Goal: Task Accomplishment & Management: Use online tool/utility

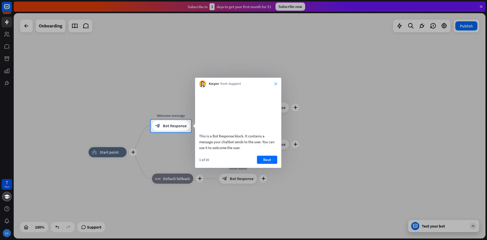
click at [275, 83] on icon "close" at bounding box center [275, 83] width 3 height 3
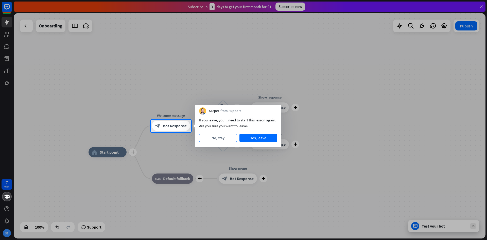
click at [210, 140] on button "No, stay" at bounding box center [218, 138] width 38 height 8
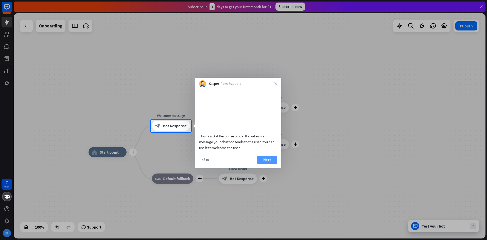
click at [270, 164] on button "Next" at bounding box center [267, 159] width 20 height 8
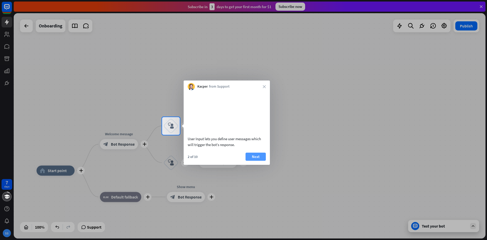
click at [247, 160] on button "Next" at bounding box center [255, 156] width 20 height 8
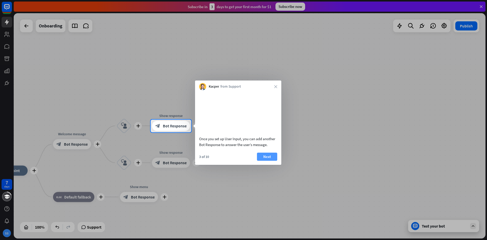
click at [271, 160] on button "Next" at bounding box center [267, 156] width 20 height 8
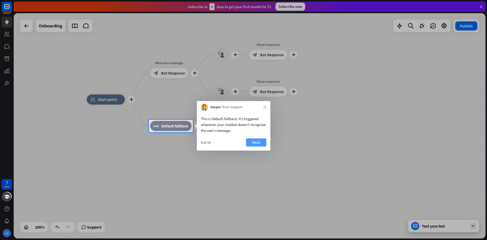
click at [255, 144] on button "Next" at bounding box center [256, 142] width 20 height 8
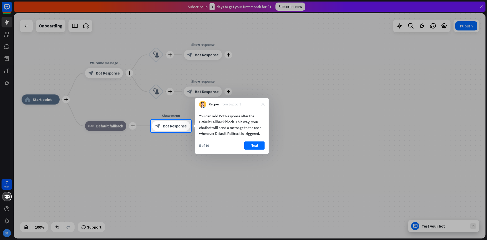
click at [255, 144] on button "Next" at bounding box center [254, 145] width 20 height 8
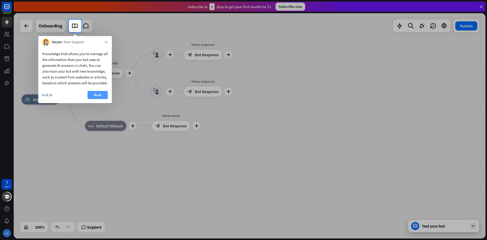
click at [98, 99] on button "Next" at bounding box center [97, 95] width 20 height 8
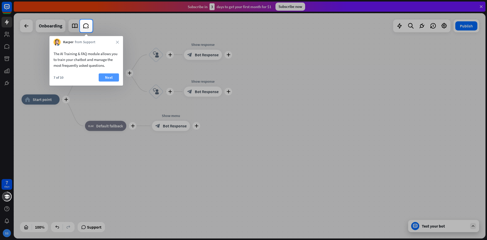
click at [105, 74] on button "Next" at bounding box center [109, 77] width 20 height 8
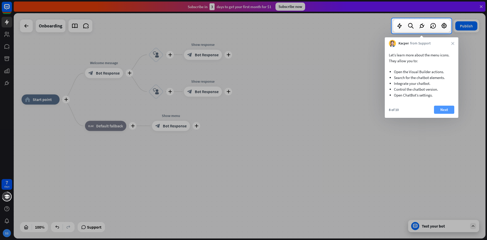
click at [444, 108] on button "Next" at bounding box center [444, 109] width 20 height 8
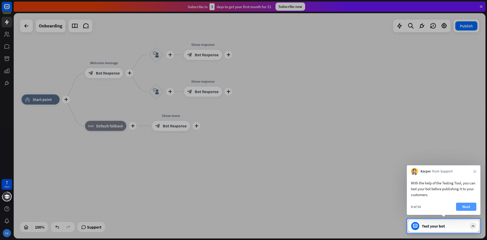
click at [460, 207] on button "Next" at bounding box center [466, 206] width 20 height 8
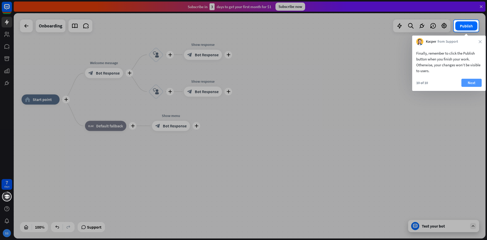
click at [474, 84] on button "Next" at bounding box center [471, 83] width 20 height 8
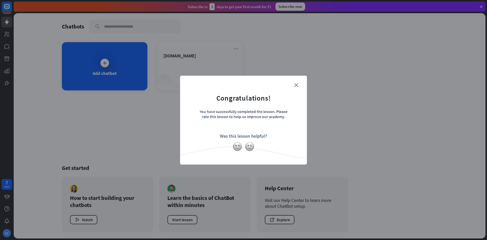
click at [300, 84] on form "Congratulations! You have successfully completed the lesson. Please rate this l…" at bounding box center [243, 112] width 114 height 61
click at [297, 85] on icon "close" at bounding box center [296, 85] width 4 height 4
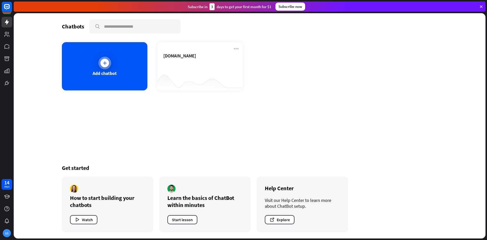
click at [139, 85] on div "Add chatbot" at bounding box center [104, 66] width 85 height 48
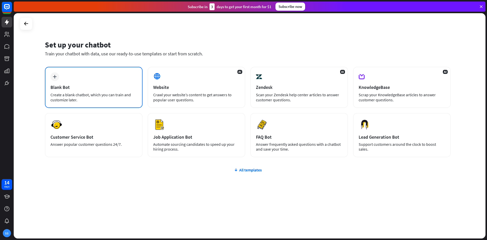
click at [104, 84] on div "Blank Bot" at bounding box center [93, 87] width 86 height 6
